Goal: Find specific page/section

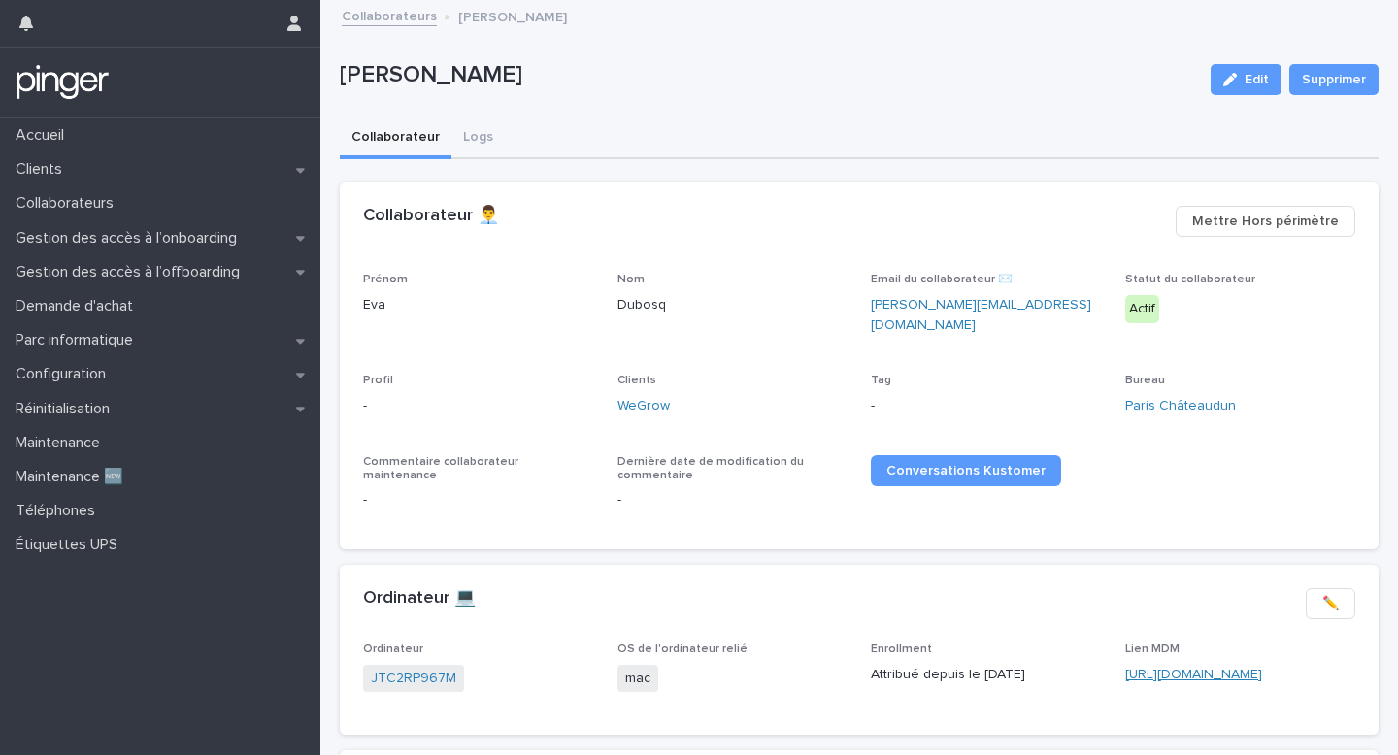
click at [1193, 668] on link "https://wegrow.jamfcloud.com/computers.html?id=13" at bounding box center [1193, 675] width 137 height 14
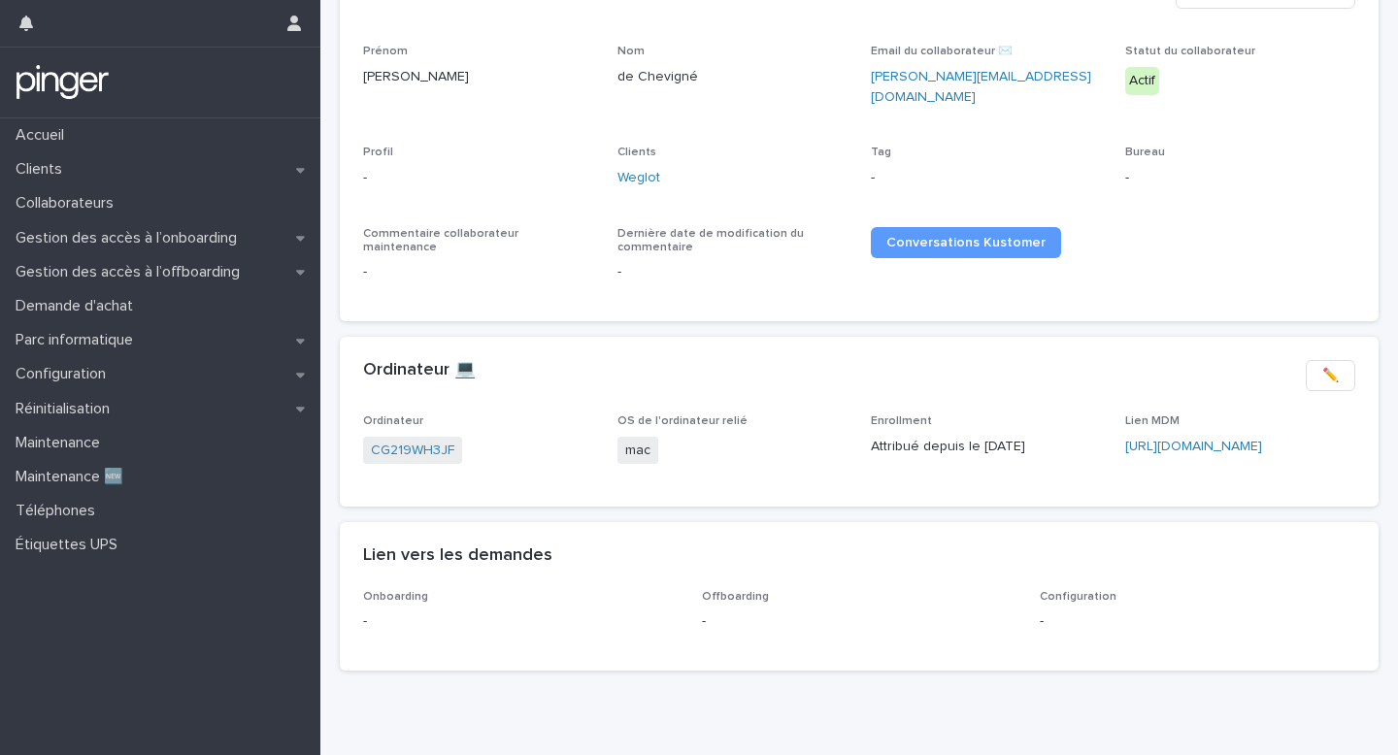
scroll to position [244, 0]
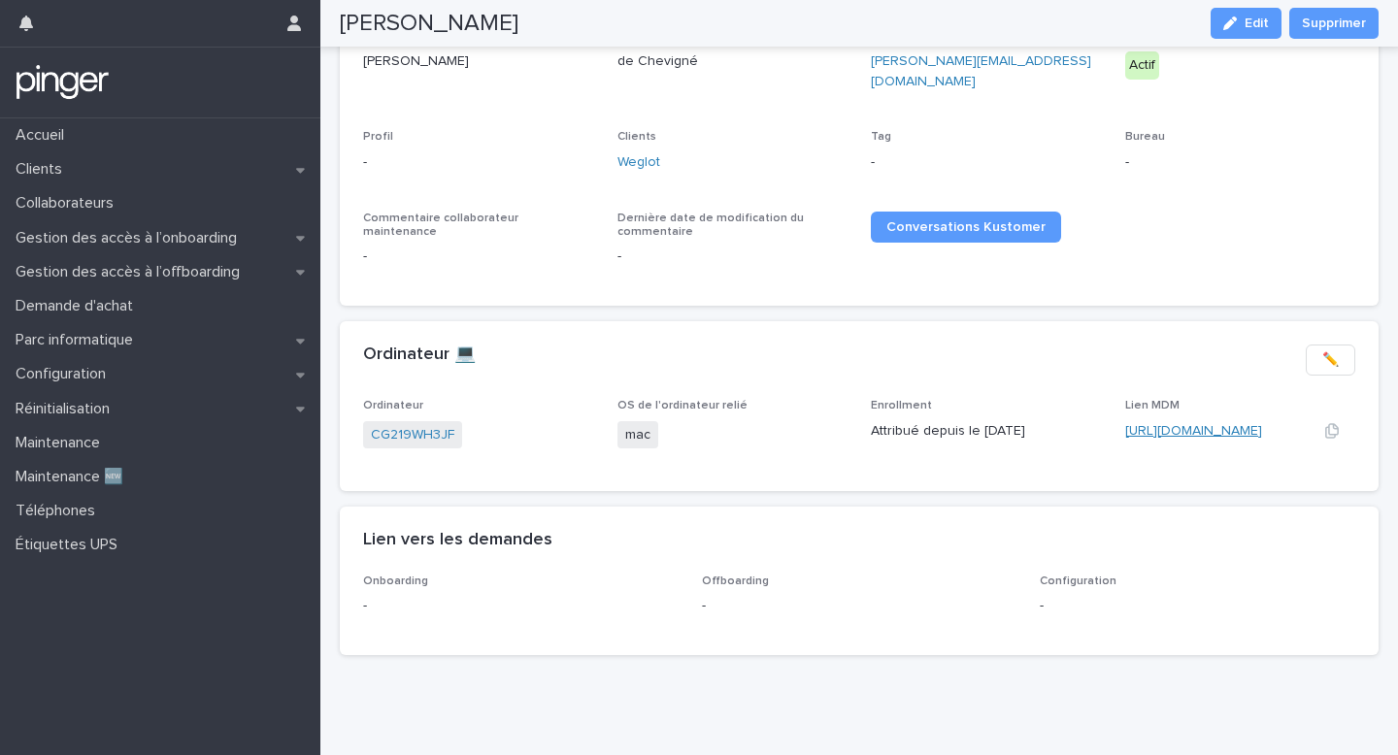
click at [1139, 424] on link "[URL][DOMAIN_NAME]" at bounding box center [1193, 431] width 137 height 14
